Goal: Task Accomplishment & Management: Manage account settings

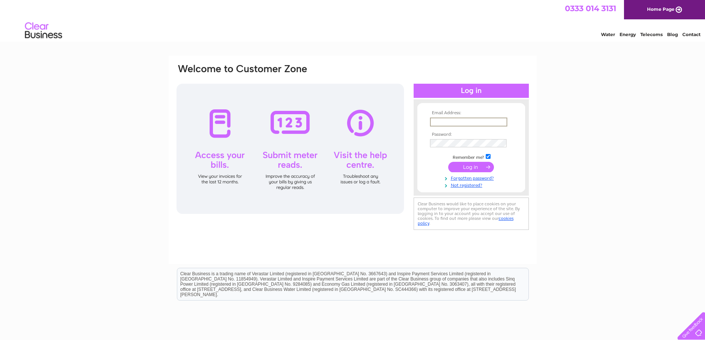
click at [460, 121] on input "text" at bounding box center [468, 122] width 77 height 9
type input "ABZAccountsPayable@bluewater.com"
click at [477, 168] on input "submit" at bounding box center [472, 167] width 46 height 10
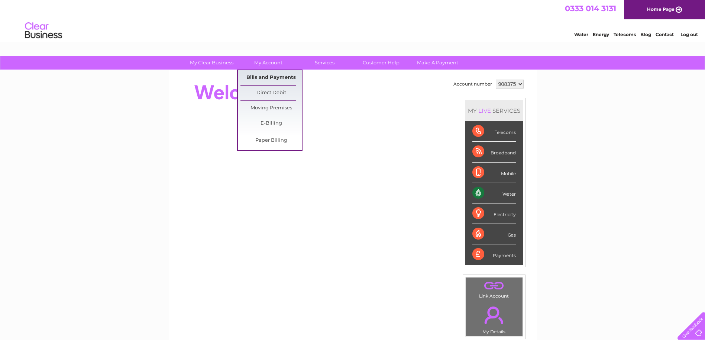
click at [284, 76] on link "Bills and Payments" at bounding box center [271, 77] width 61 height 15
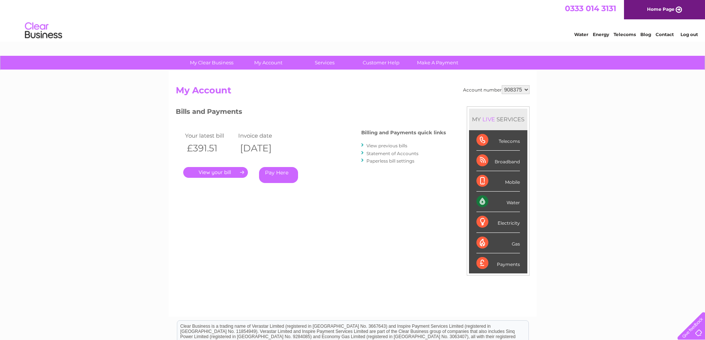
click at [222, 173] on link "." at bounding box center [215, 172] width 65 height 11
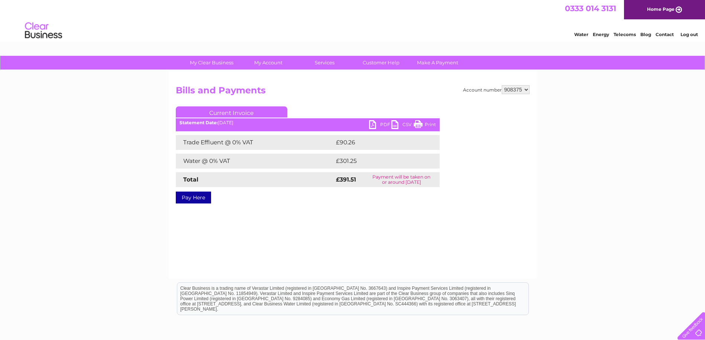
click at [382, 123] on link "PDF" at bounding box center [380, 125] width 22 height 11
